Goal: Find contact information: Find contact information

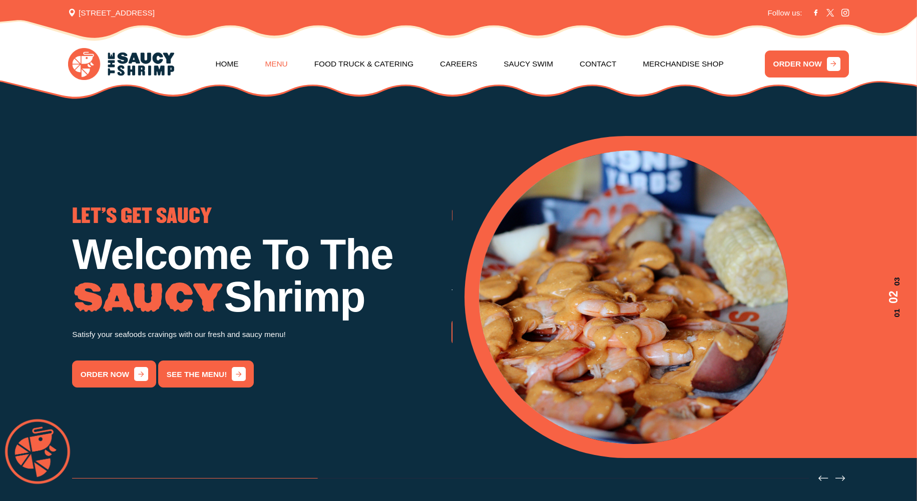
click at [287, 66] on link "Menu" at bounding box center [276, 65] width 23 height 42
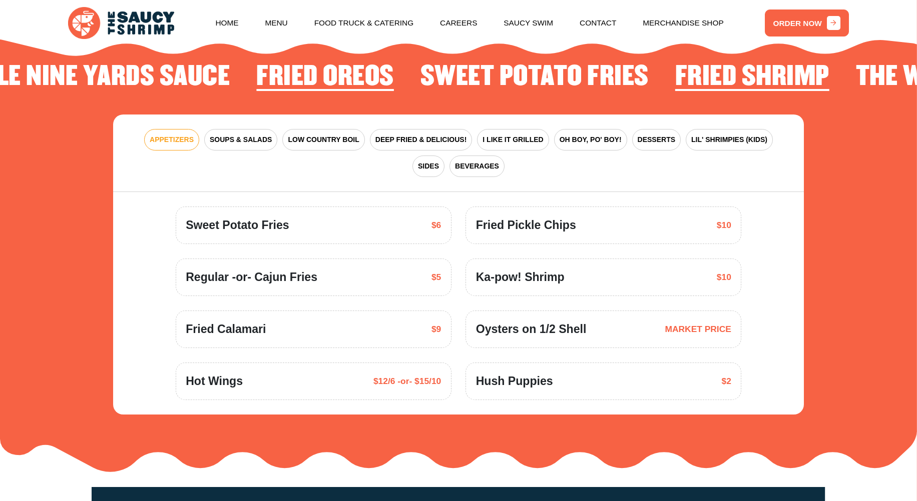
scroll to position [1478, 0]
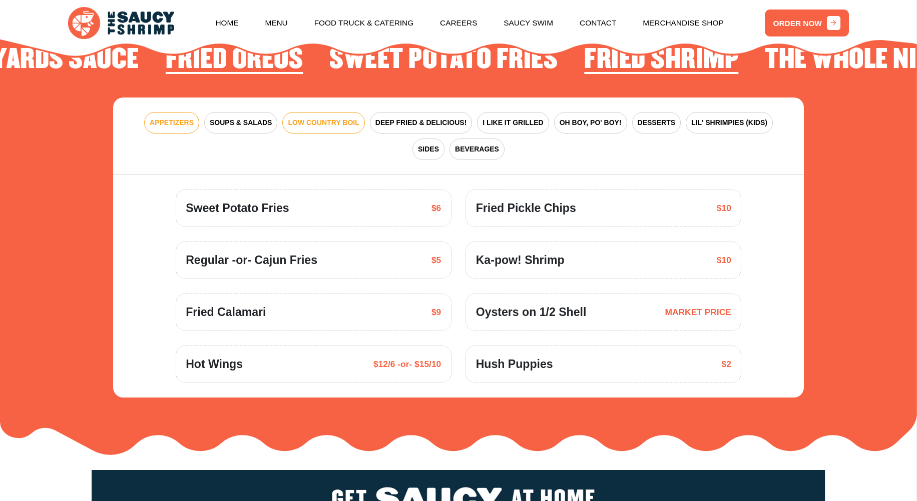
click at [307, 123] on span "LOW COUNTRY BOIL" at bounding box center [323, 123] width 71 height 11
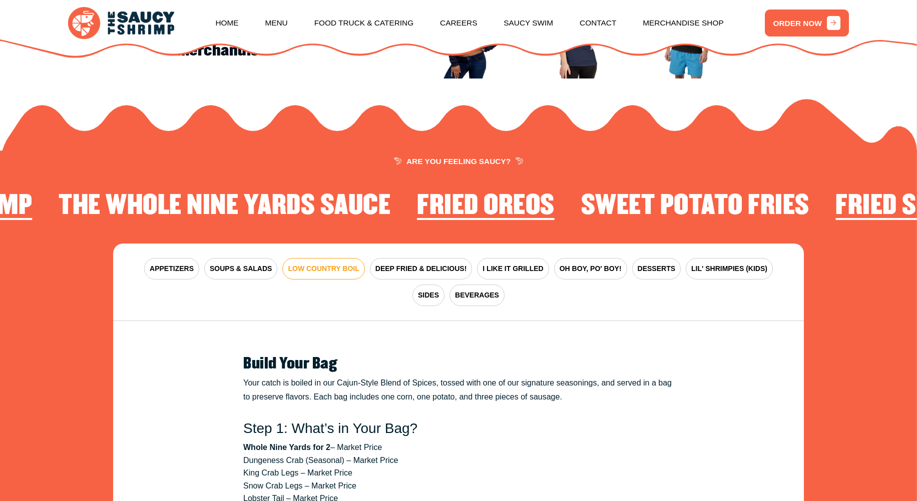
scroll to position [1328, 0]
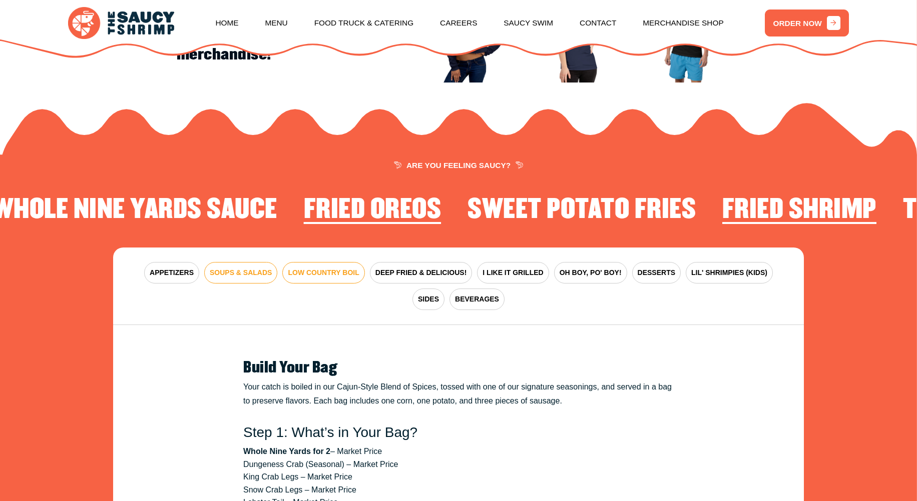
click at [249, 270] on span "SOUPS & SALADS" at bounding box center [241, 273] width 62 height 11
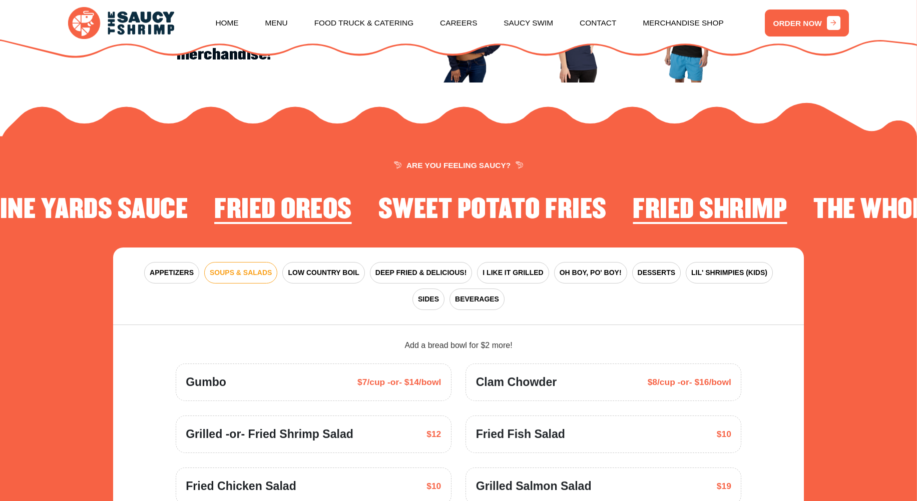
scroll to position [1378, 0]
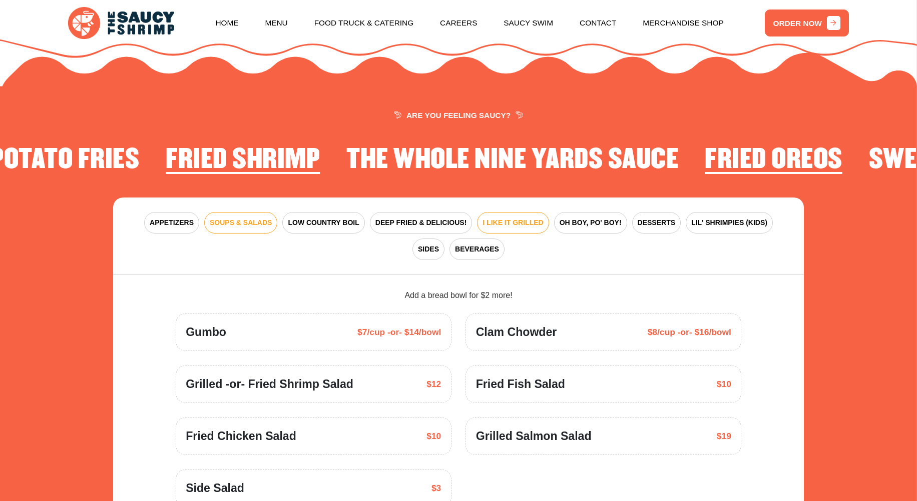
click at [487, 221] on span "I LIKE IT GRILLED" at bounding box center [512, 223] width 61 height 11
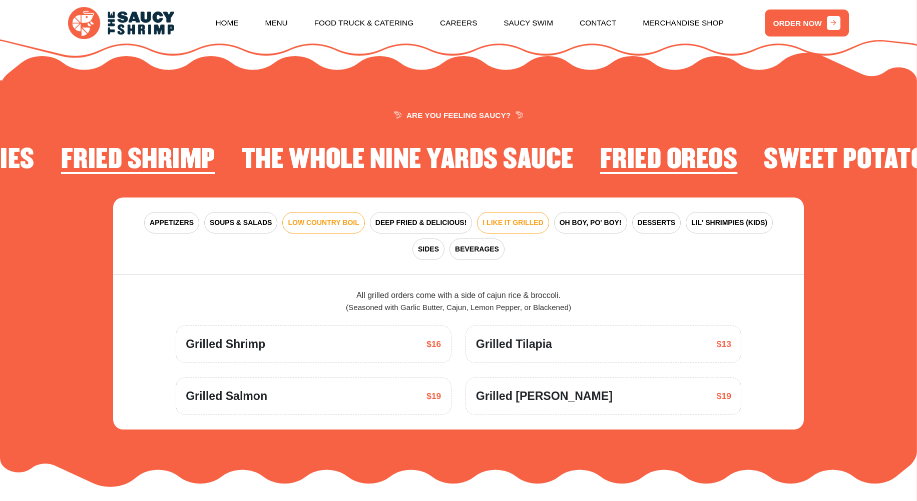
click at [325, 228] on button "LOW COUNTRY BOIL" at bounding box center [323, 223] width 82 height 22
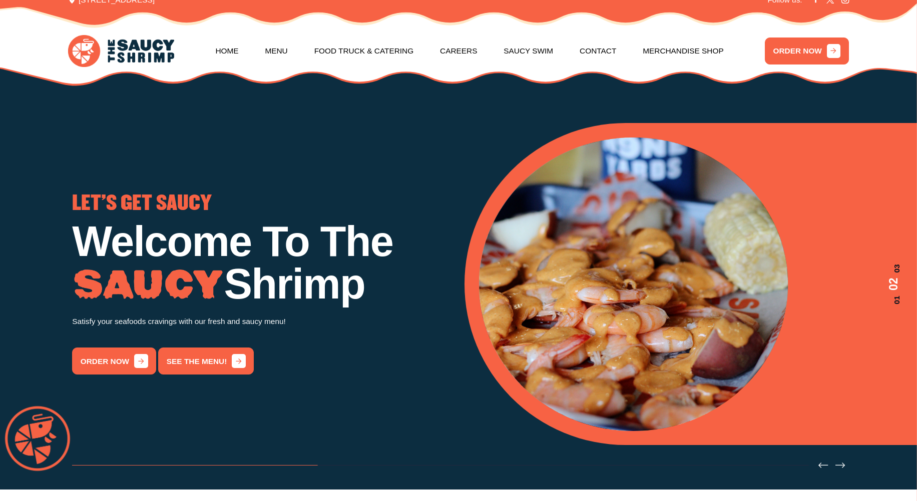
scroll to position [0, 0]
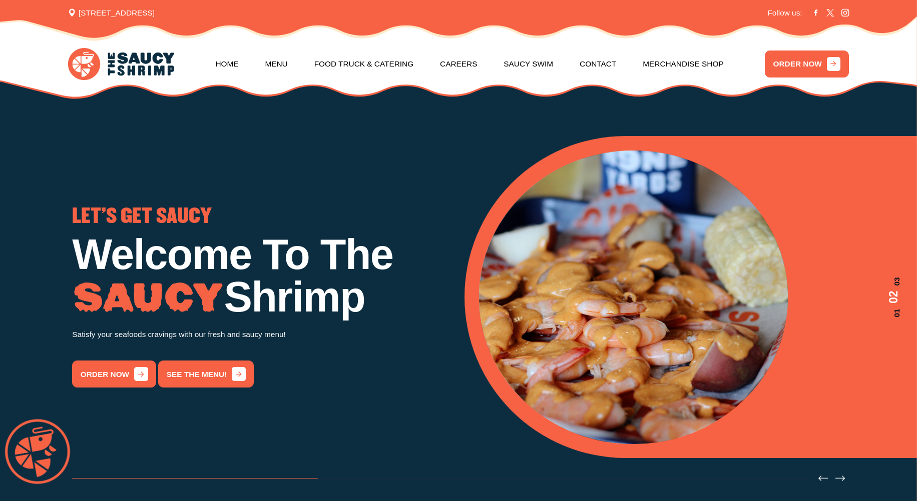
click at [293, 268] on h1 "Welcome To The Shrimp" at bounding box center [261, 276] width 379 height 85
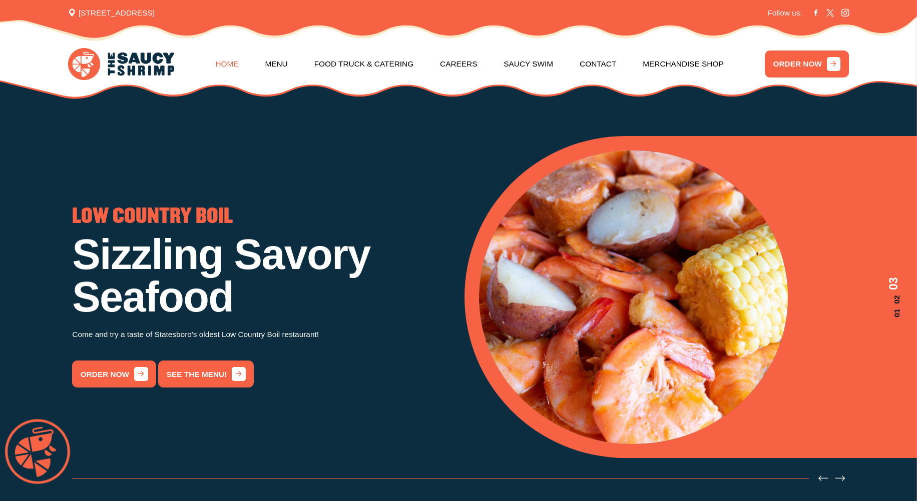
click at [238, 66] on link "Home" at bounding box center [226, 65] width 23 height 42
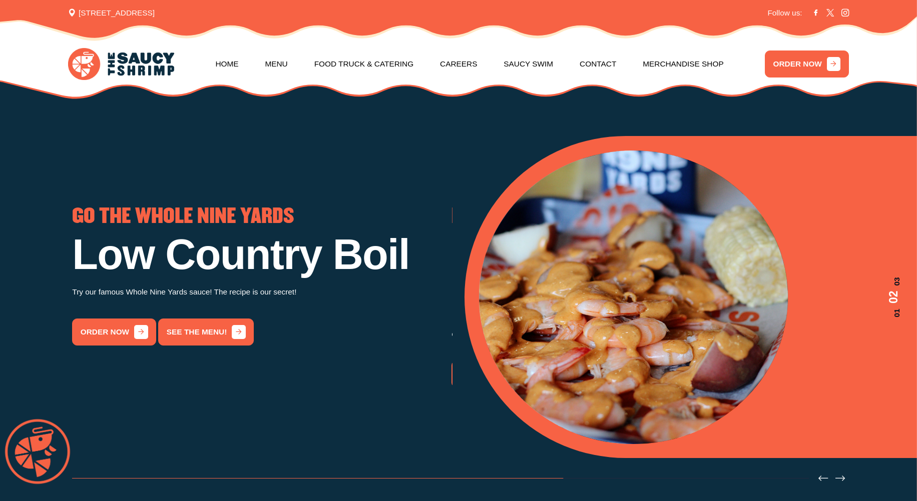
click at [68, 12] on icon at bounding box center [72, 13] width 8 height 8
drag, startPoint x: 76, startPoint y: 12, endPoint x: 212, endPoint y: 18, distance: 136.2
click at [212, 18] on div "[STREET_ADDRESS] Login / Register Follow us:" at bounding box center [458, 13] width 781 height 12
copy div "[STREET_ADDRESS] Login / Register"
